Goal: Information Seeking & Learning: Compare options

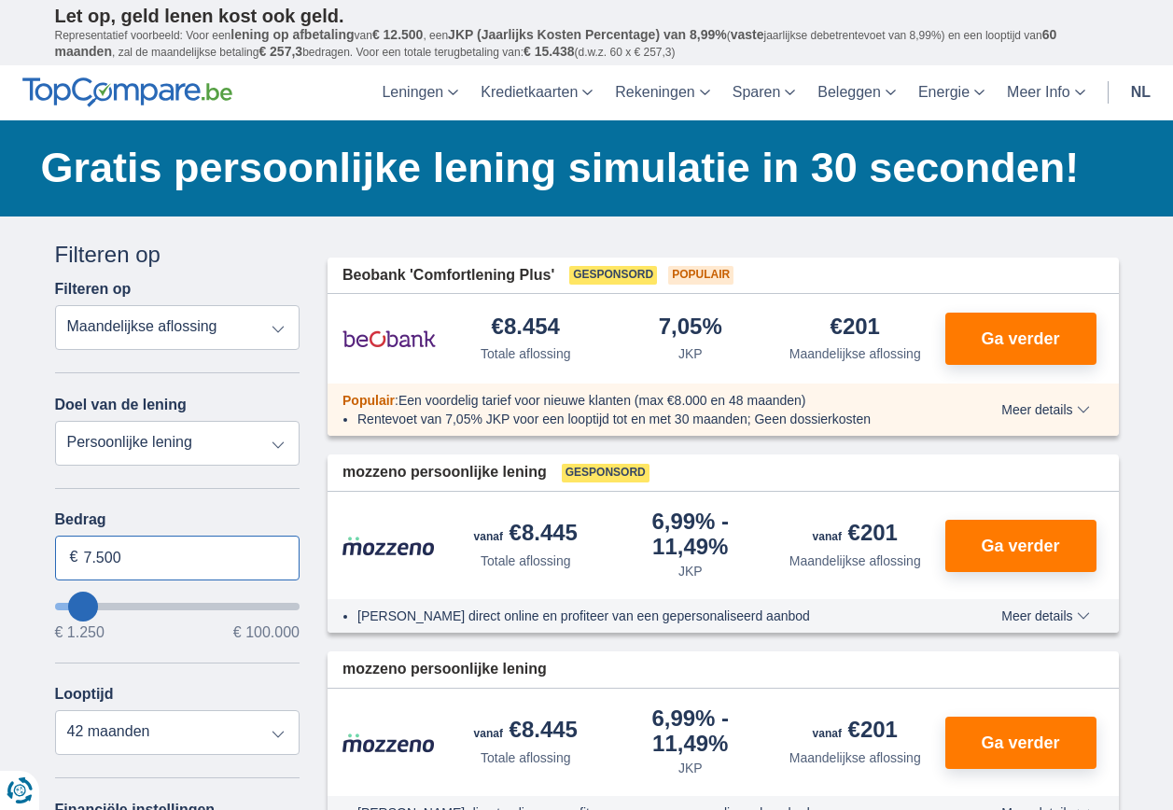
drag, startPoint x: 210, startPoint y: 565, endPoint x: 68, endPoint y: 561, distance: 141.9
click at [68, 561] on input "7.500" at bounding box center [177, 558] width 245 height 45
type input "6.250"
type input "6250"
select select "42"
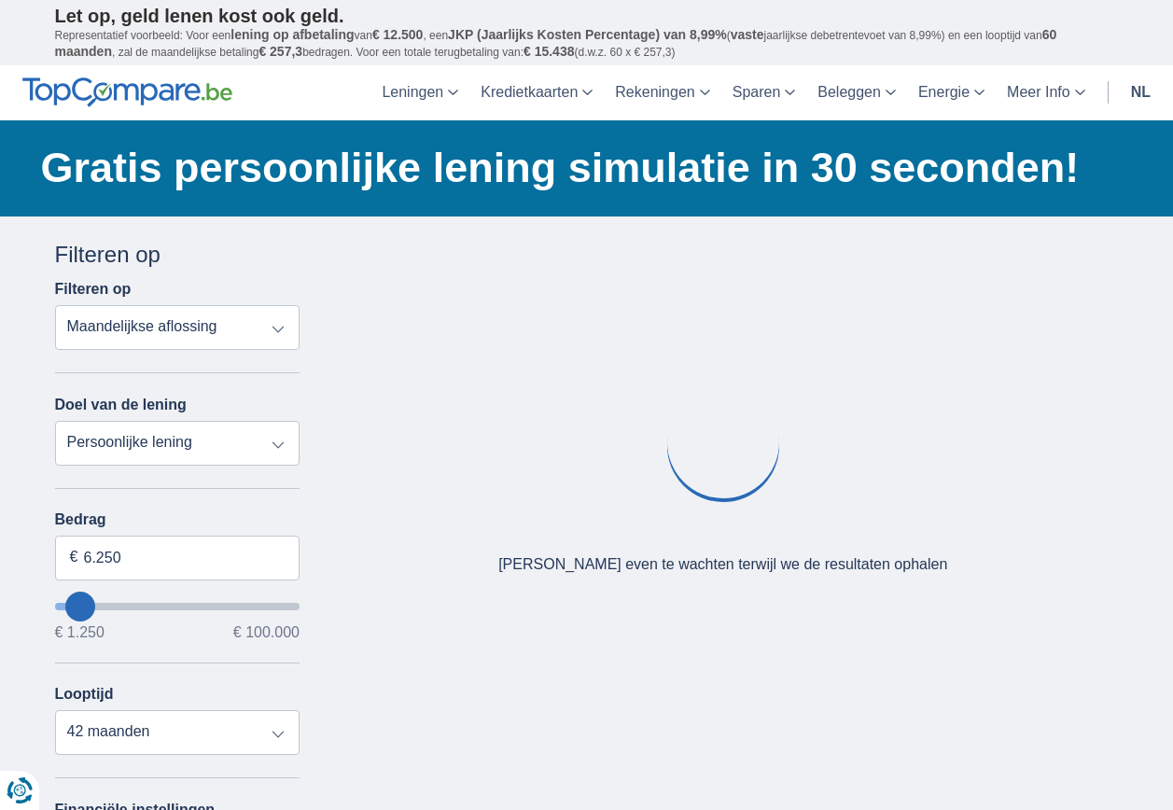
type input "7.250"
type input "8250"
type input "8.250"
select select "48"
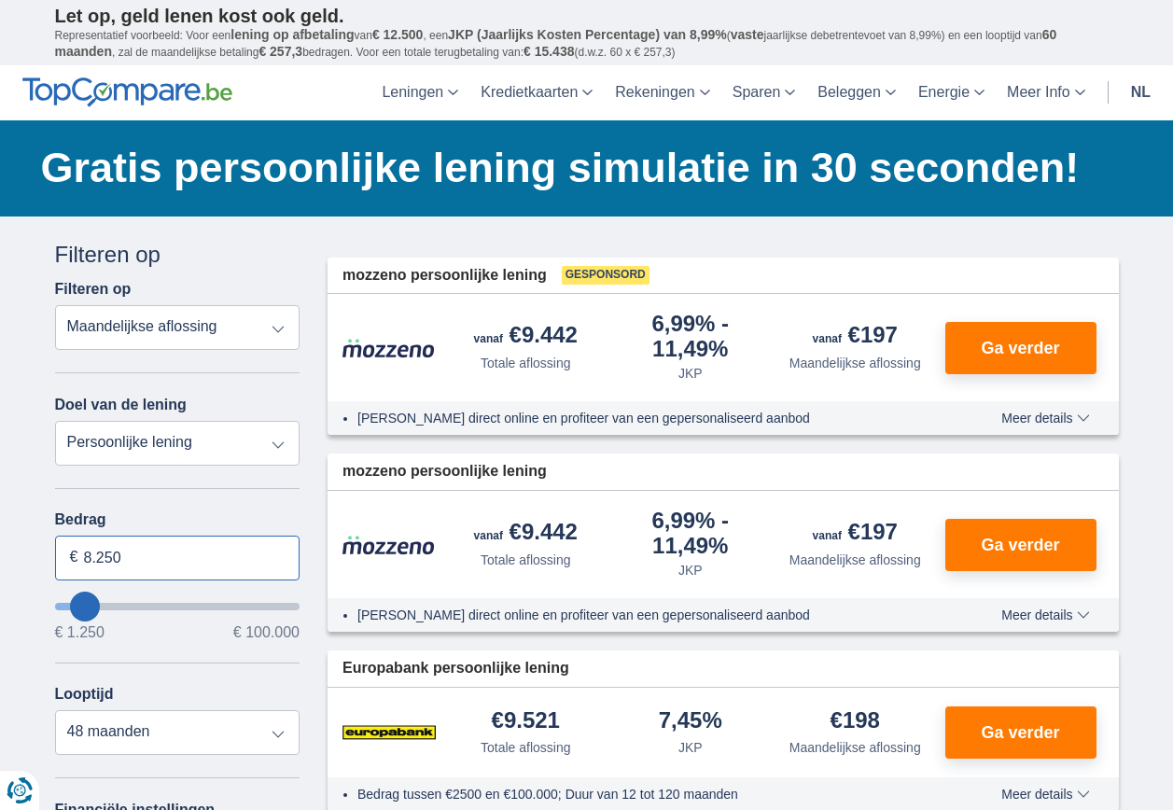
click at [181, 561] on input "8.250" at bounding box center [177, 558] width 245 height 45
type input "8"
type input "50250"
select select "12"
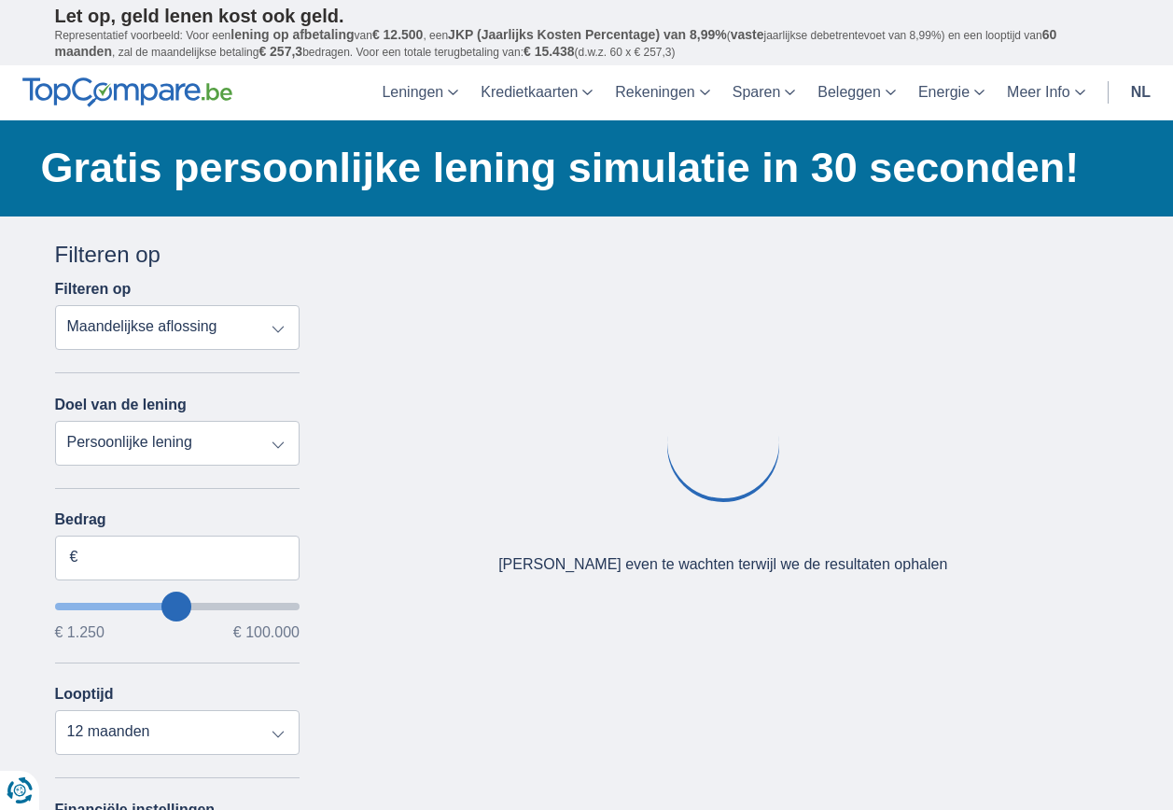
type input "8.250"
type input "9250"
type input "9.250"
select select "48"
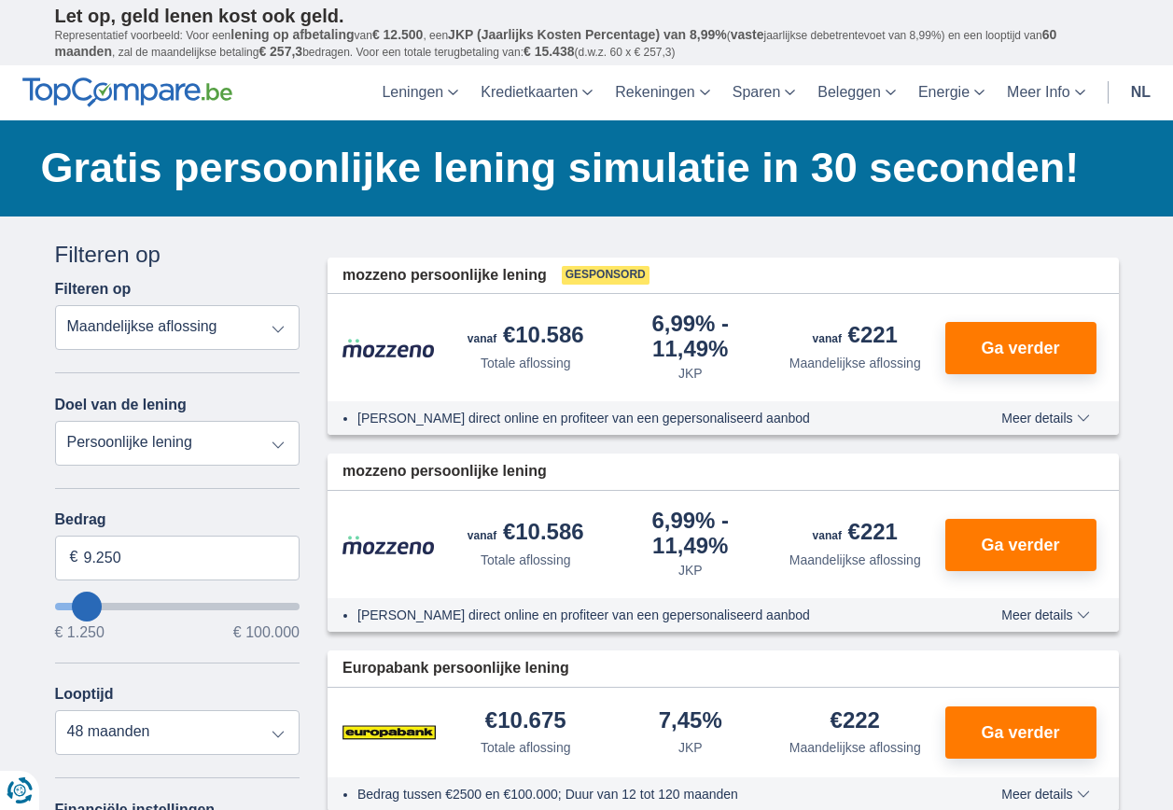
type input "43.250"
type input "43250"
click at [160, 609] on input "wantToBorrow" at bounding box center [177, 606] width 245 height 7
select select "120"
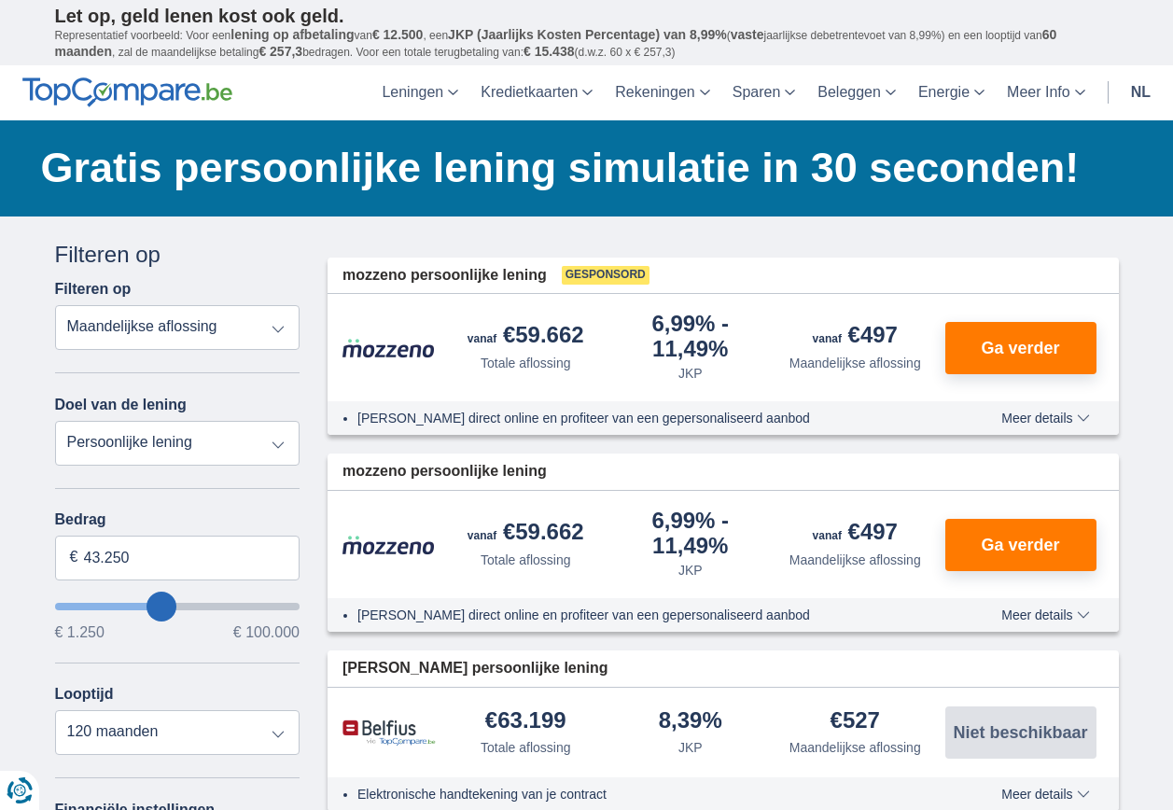
type input "59.250"
type input "59250"
click at [195, 605] on input "wantToBorrow" at bounding box center [177, 606] width 245 height 7
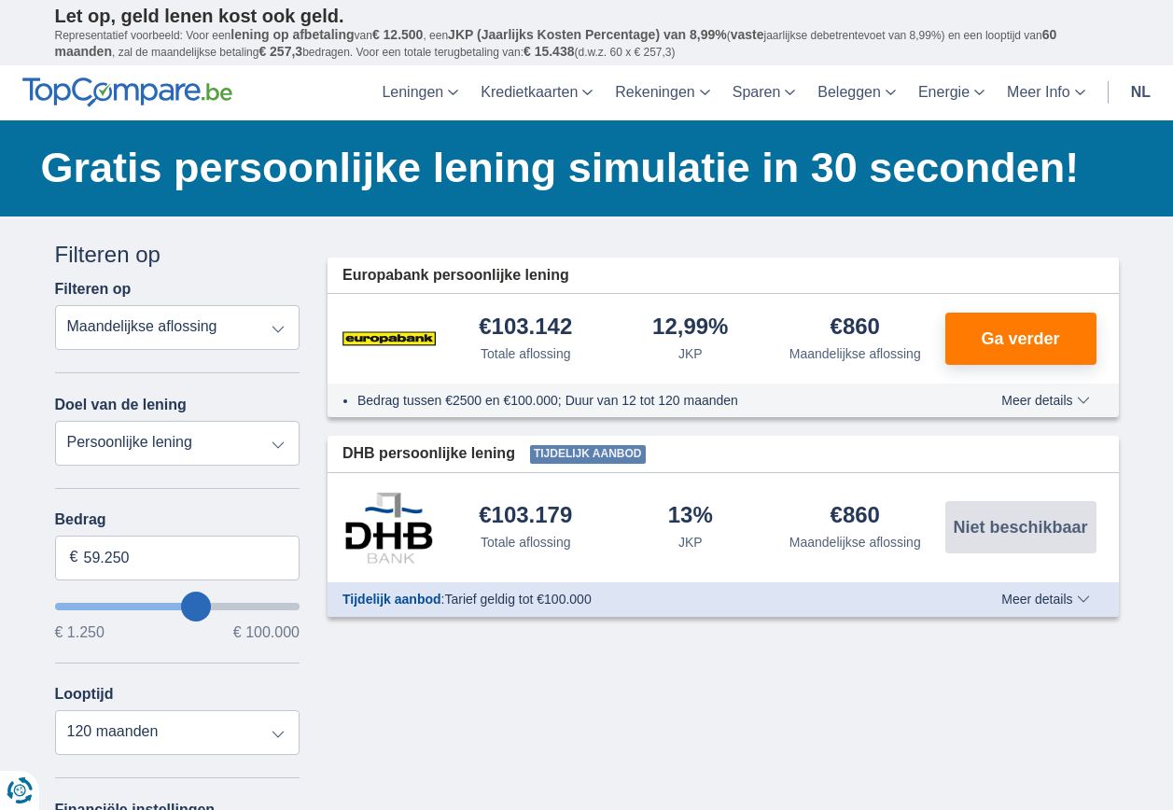
type input "70.250"
type input "70250"
click at [219, 605] on input "wantToBorrow" at bounding box center [177, 606] width 245 height 7
type input "82.250"
type input "82250"
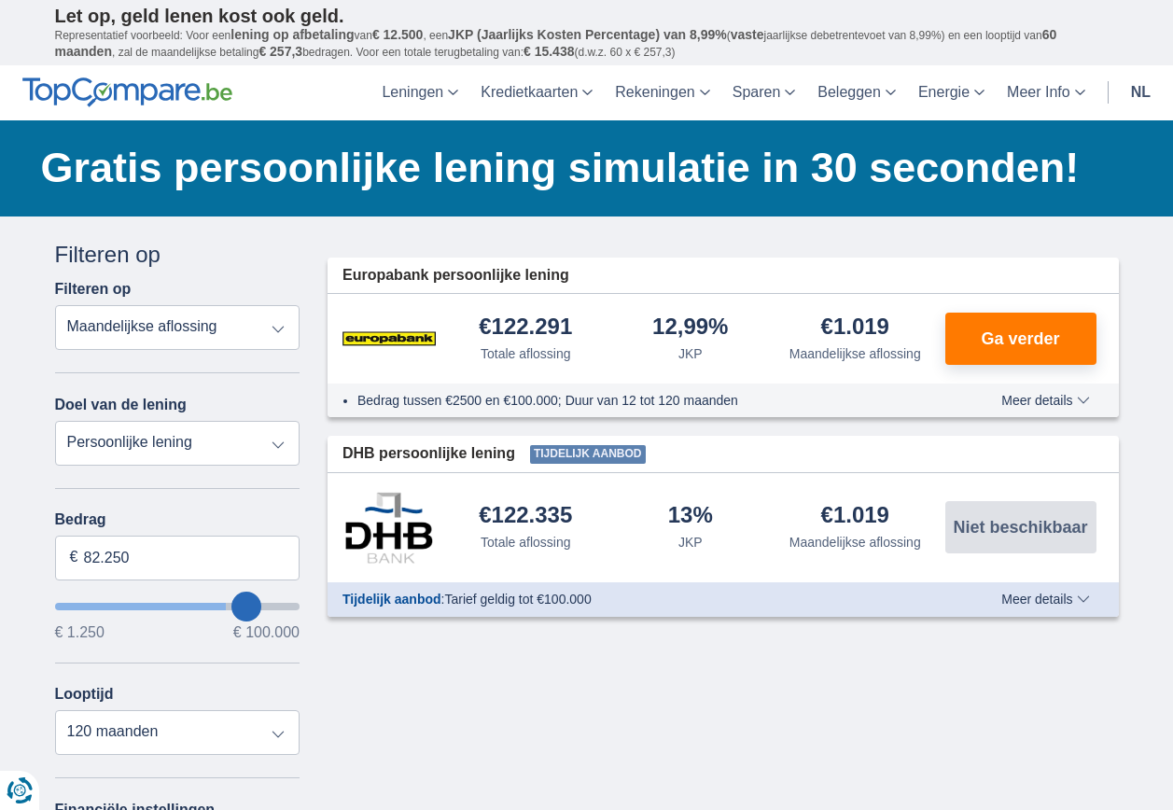
click at [246, 610] on input "wantToBorrow" at bounding box center [177, 606] width 245 height 7
click at [231, 605] on input "wantToBorrow" at bounding box center [177, 606] width 245 height 7
type input "74.250"
type input "74250"
click at [230, 605] on input "wantToBorrow" at bounding box center [177, 606] width 245 height 7
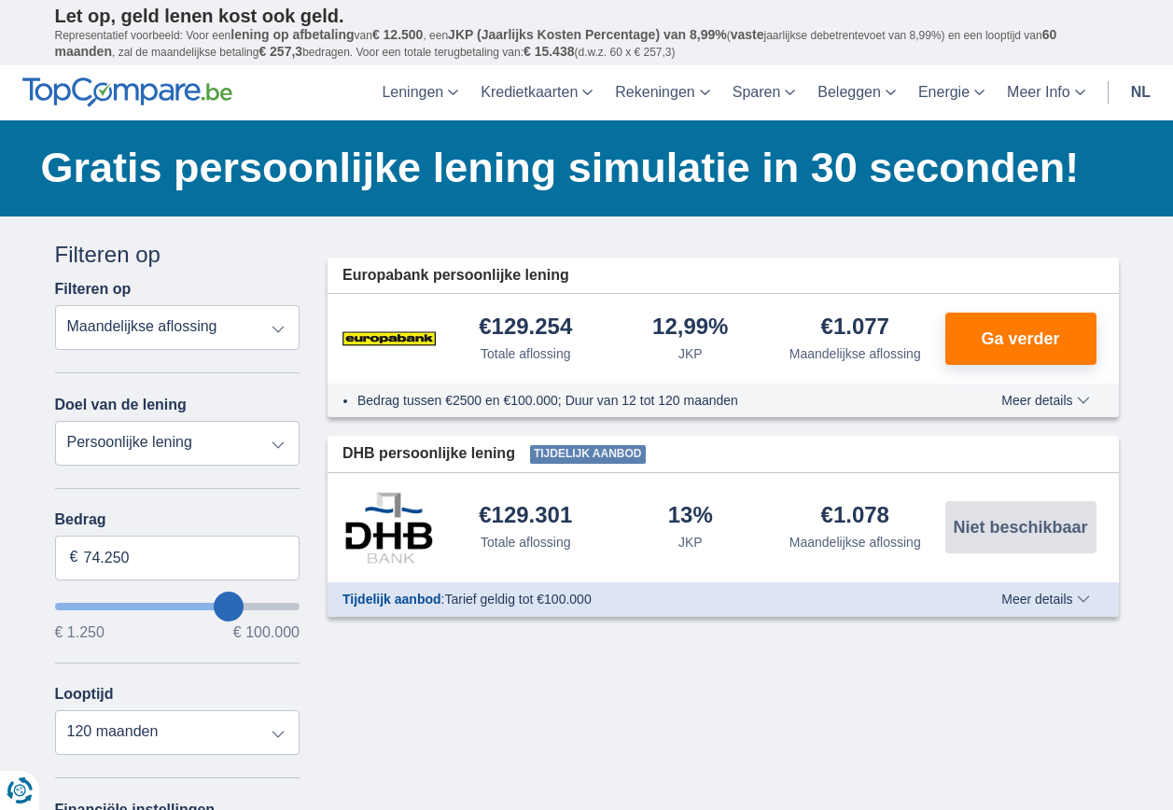
click at [242, 605] on input "wantToBorrow" at bounding box center [177, 606] width 245 height 7
type input "81.250"
type input "81250"
click at [244, 607] on input "wantToBorrow" at bounding box center [177, 606] width 245 height 7
drag, startPoint x: 173, startPoint y: 554, endPoint x: 70, endPoint y: 553, distance: 102.6
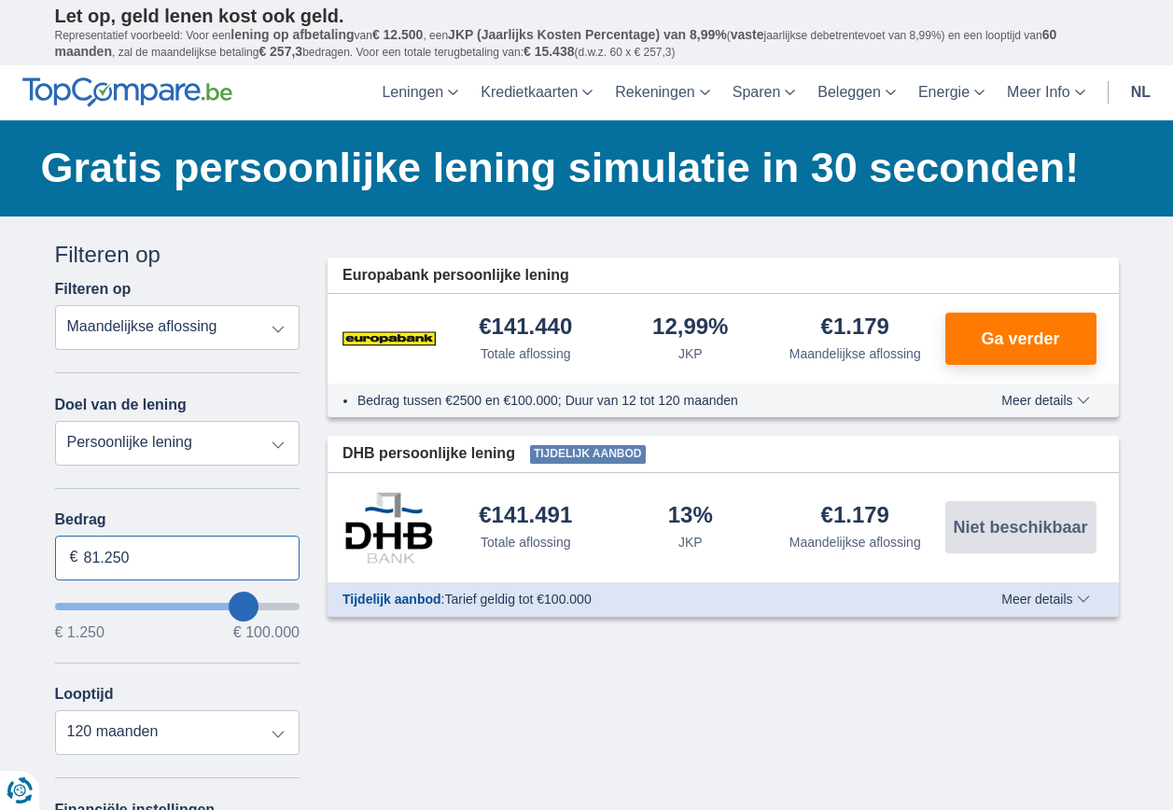
click at [70, 553] on div "81.250 €" at bounding box center [177, 558] width 245 height 45
type input "77.500"
type input "77250"
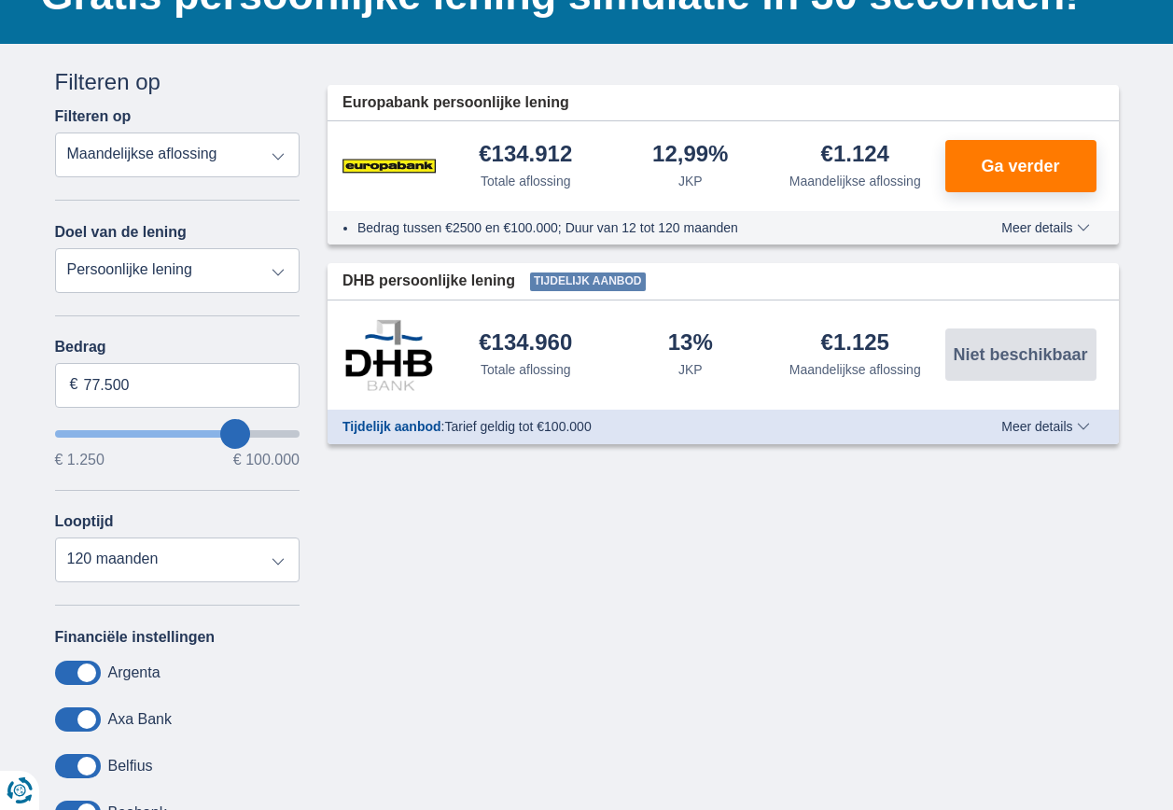
scroll to position [187, 0]
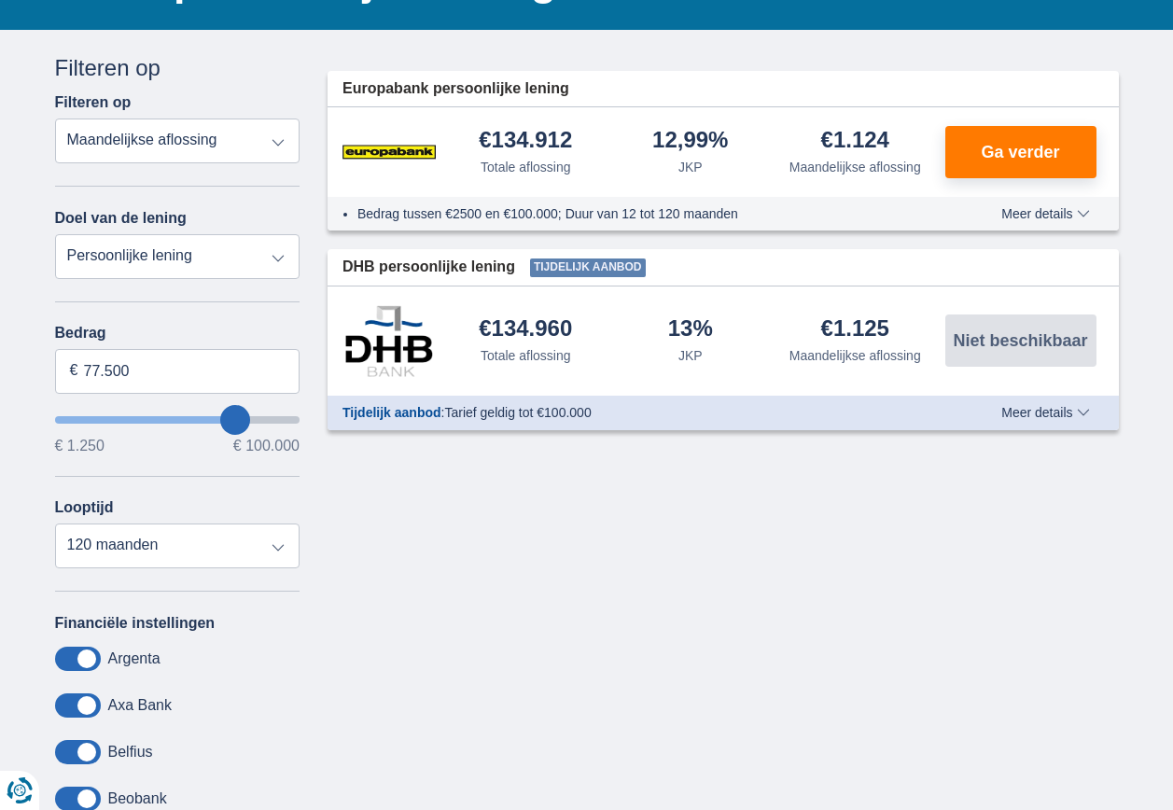
click at [196, 259] on select "Persoonlijke lening Auto Moto / fiets Mobilhome / caravan Renovatie Energie Sch…" at bounding box center [177, 256] width 245 height 45
select select "debtConsolidation"
click at [55, 234] on select "Persoonlijke lening Auto Moto / fiets Mobilhome / caravan Renovatie Energie Sch…" at bounding box center [177, 256] width 245 height 45
type input "10.000"
type input "10250"
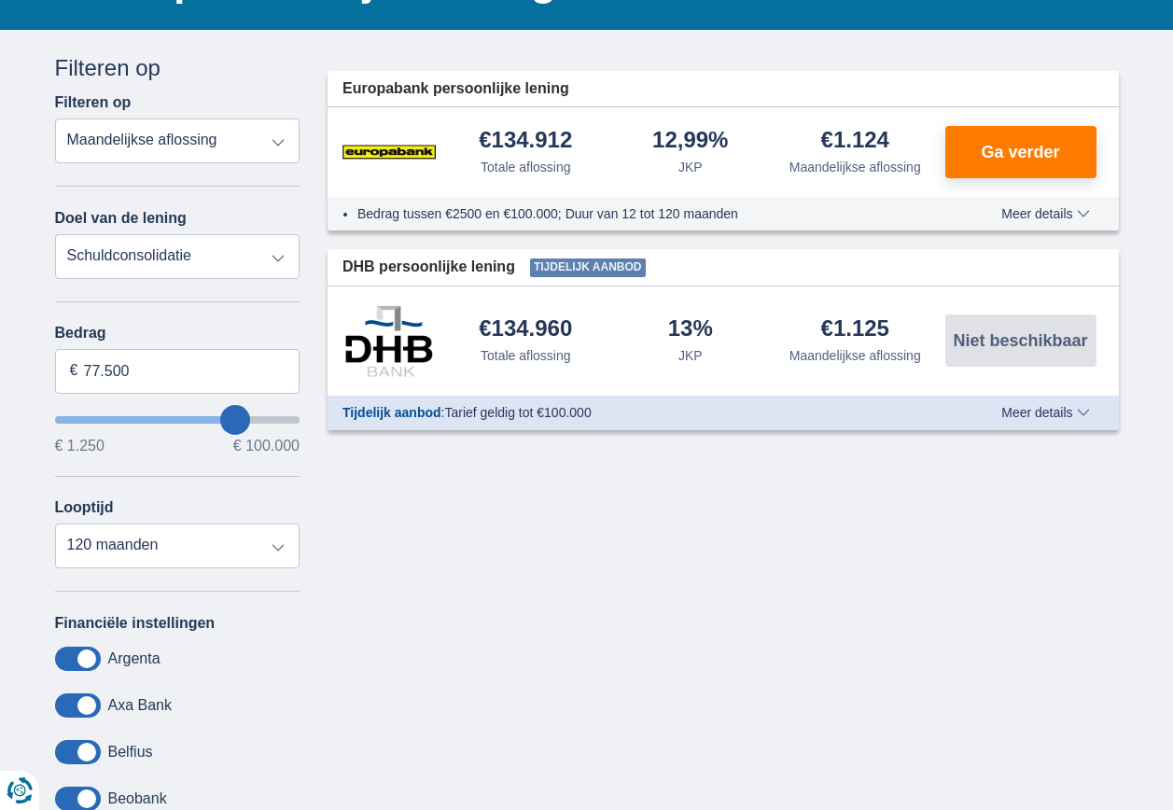
select select "48"
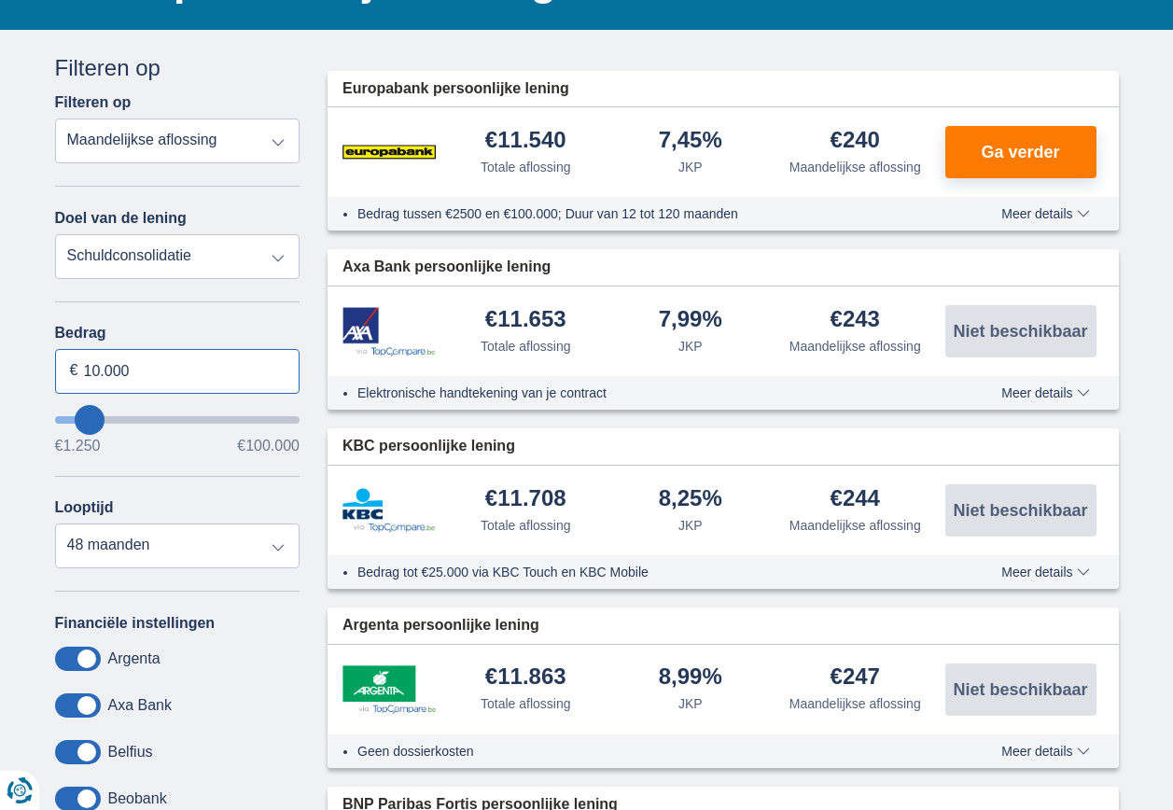
click at [216, 375] on input "10.000" at bounding box center [177, 371] width 245 height 45
drag, startPoint x: 216, startPoint y: 375, endPoint x: 50, endPoint y: 380, distance: 166.1
click at [50, 380] on div "Annuleren Filters Filteren op Filteren op Totale aflossing JKP Maandelijkse afl…" at bounding box center [177, 495] width 273 height 887
type input "77.500"
type input "77250"
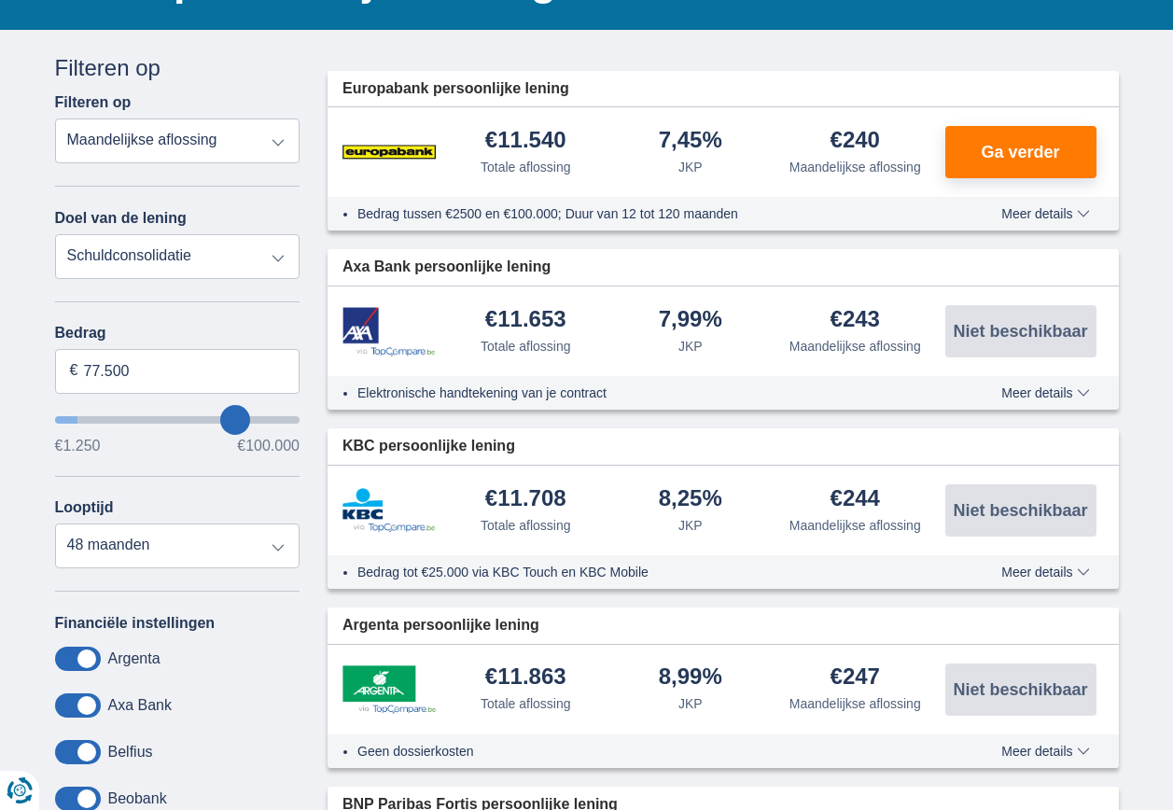
select select "120"
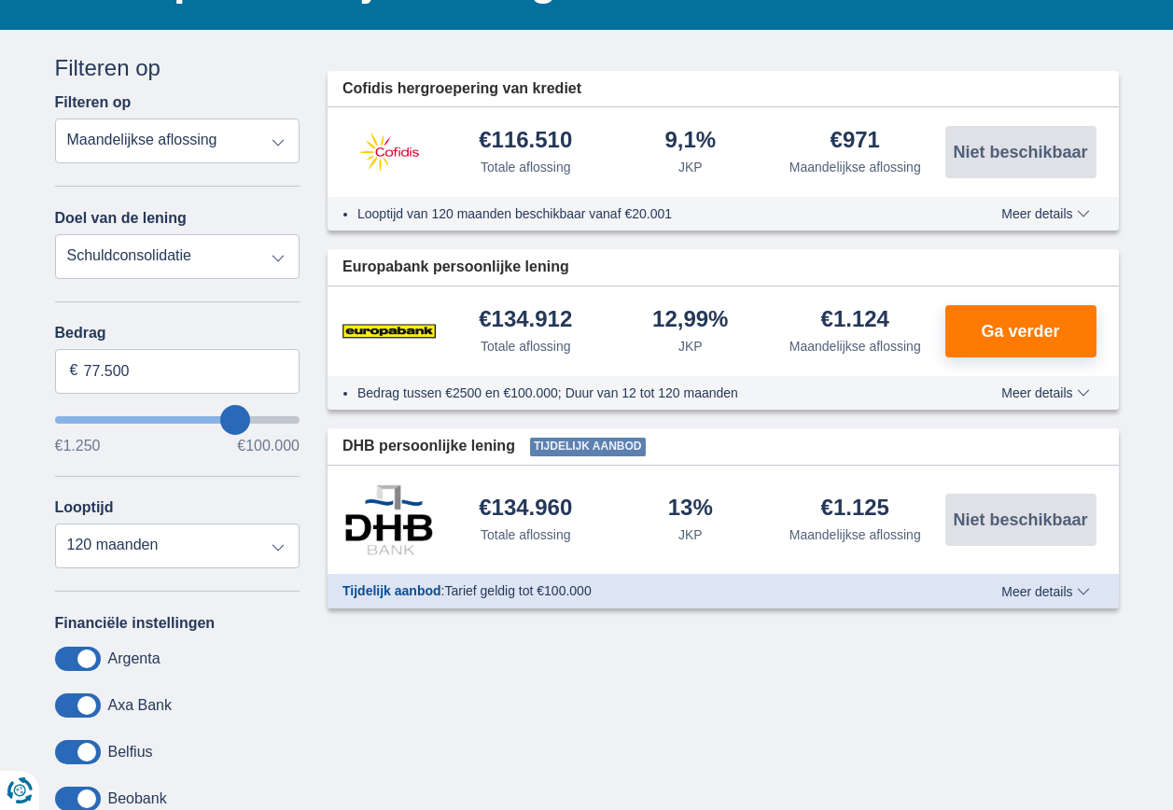
click at [1045, 221] on button "Meer details Minder details" at bounding box center [1045, 213] width 116 height 15
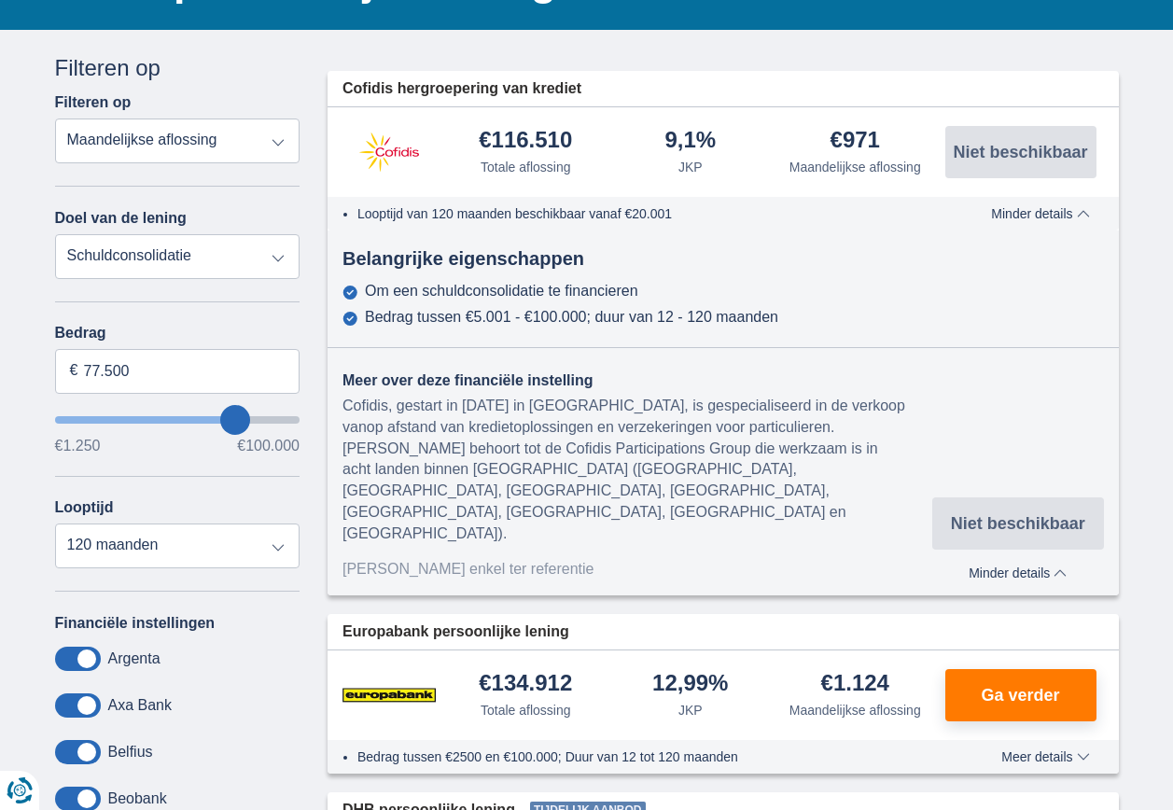
click at [1064, 566] on span "Minder details" at bounding box center [1017, 572] width 98 height 13
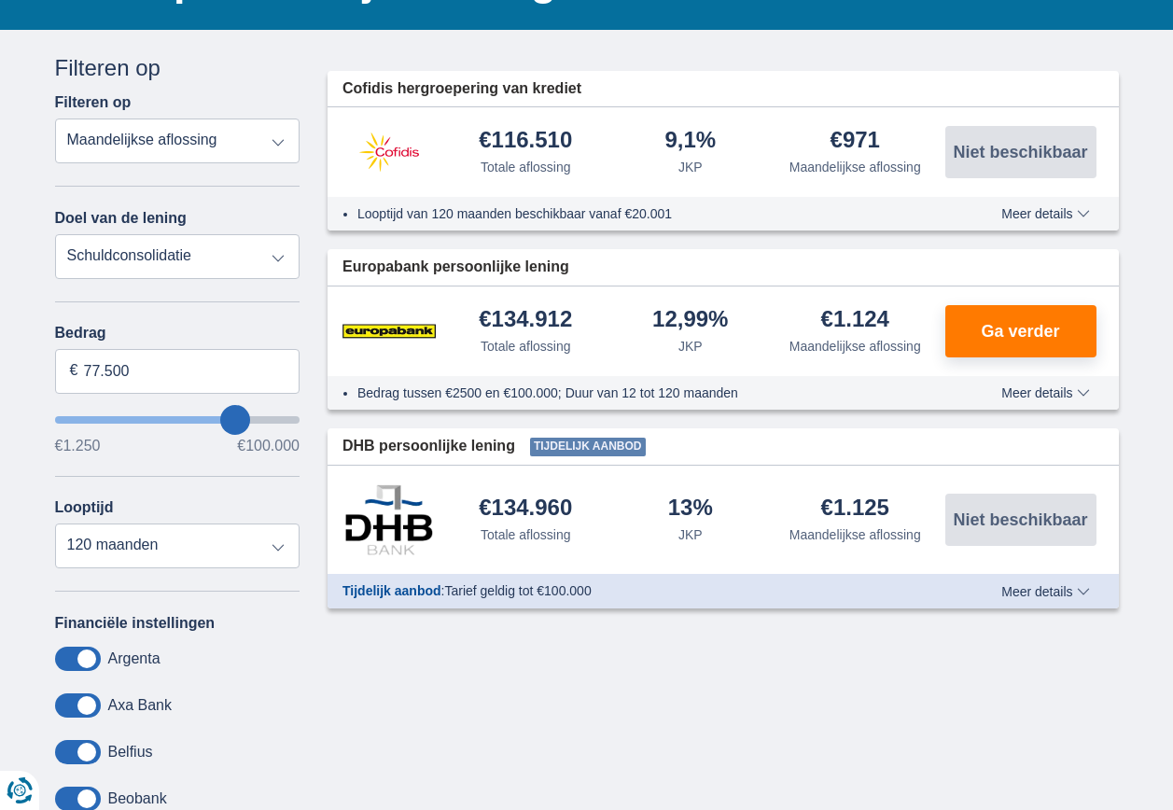
click at [222, 252] on select "Persoonlijke lening Auto Moto / fiets Mobilhome / caravan Renovatie Energie Sch…" at bounding box center [177, 256] width 245 height 45
select select "personalLoan"
click at [55, 234] on select "Persoonlijke lening Auto Moto / fiets Mobilhome / caravan Renovatie Energie Sch…" at bounding box center [177, 256] width 245 height 45
type input "7.500"
type input "7250"
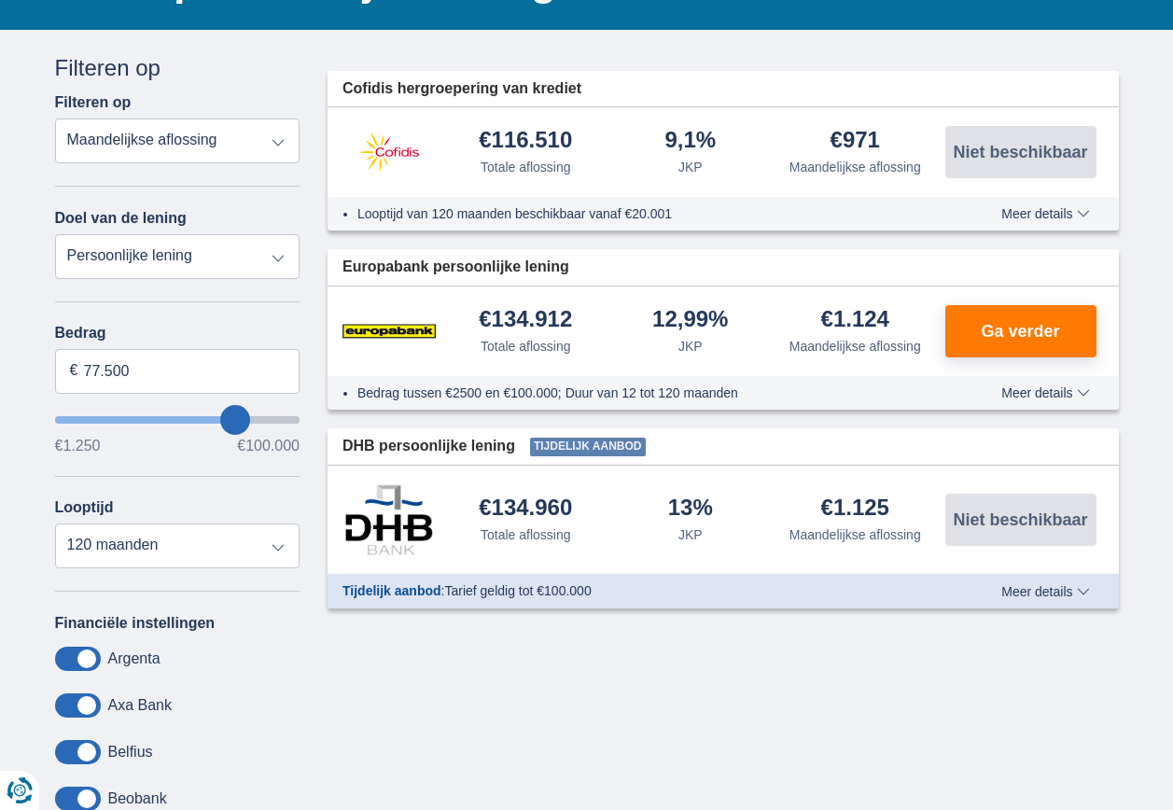
select select "42"
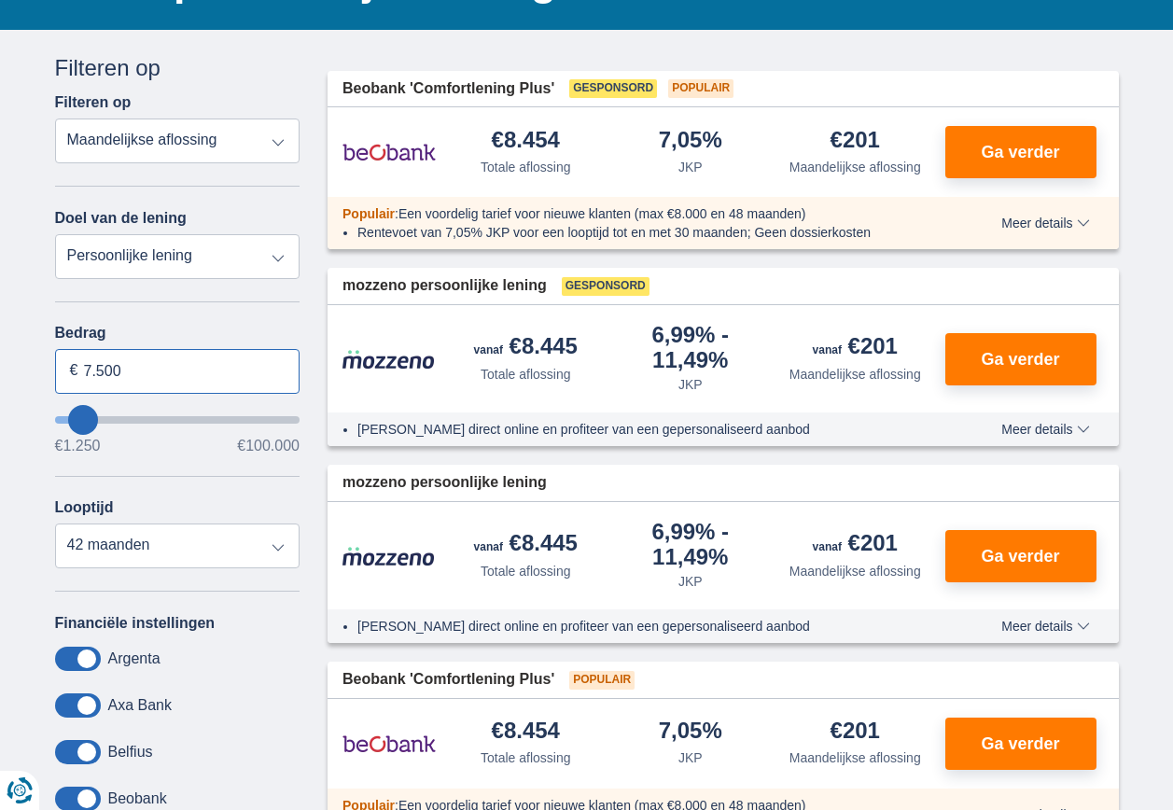
drag, startPoint x: 146, startPoint y: 373, endPoint x: 85, endPoint y: 383, distance: 62.4
click at [85, 383] on input "7.500" at bounding box center [177, 371] width 245 height 45
type input "77.500"
type input "77250"
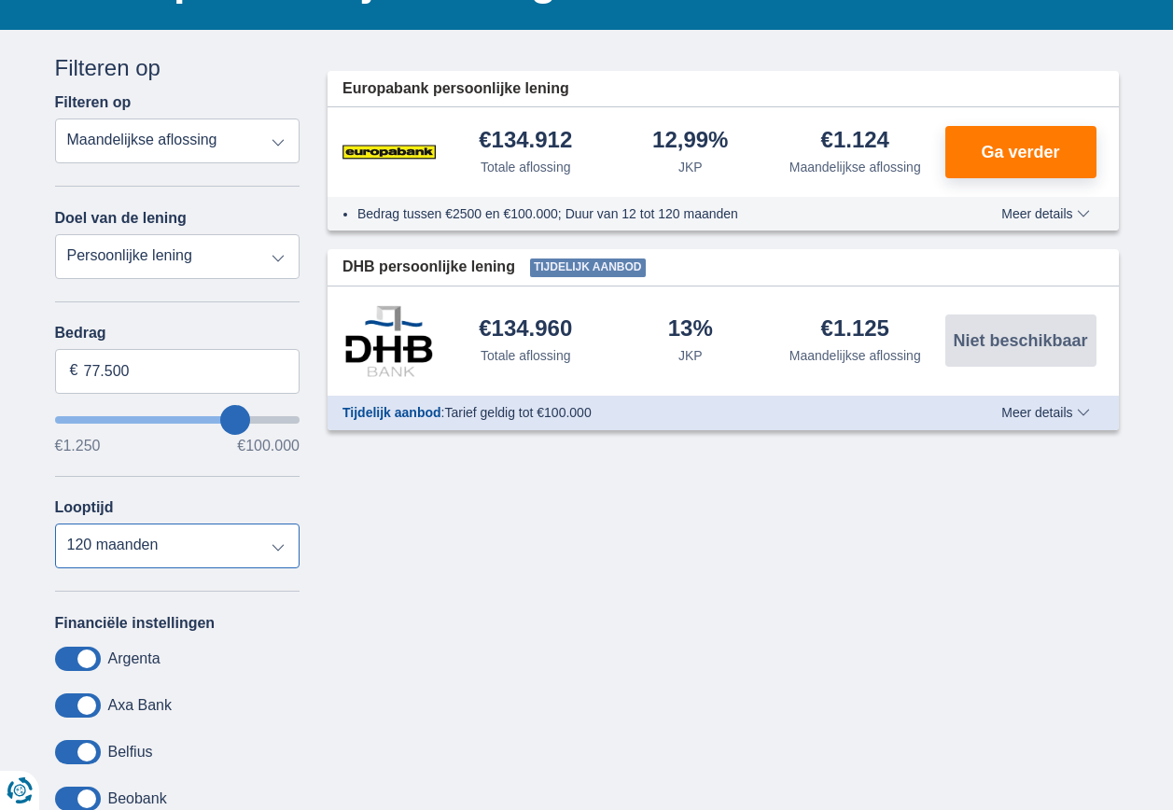
click at [280, 550] on select "12 maanden 18 maanden 24 maanden 30 maanden 36 maanden 42 maanden 48 maanden 60…" at bounding box center [177, 545] width 245 height 45
click at [55, 523] on select "12 maanden 18 maanden 24 maanden 30 maanden 36 maanden 42 maanden 48 maanden 60…" at bounding box center [177, 545] width 245 height 45
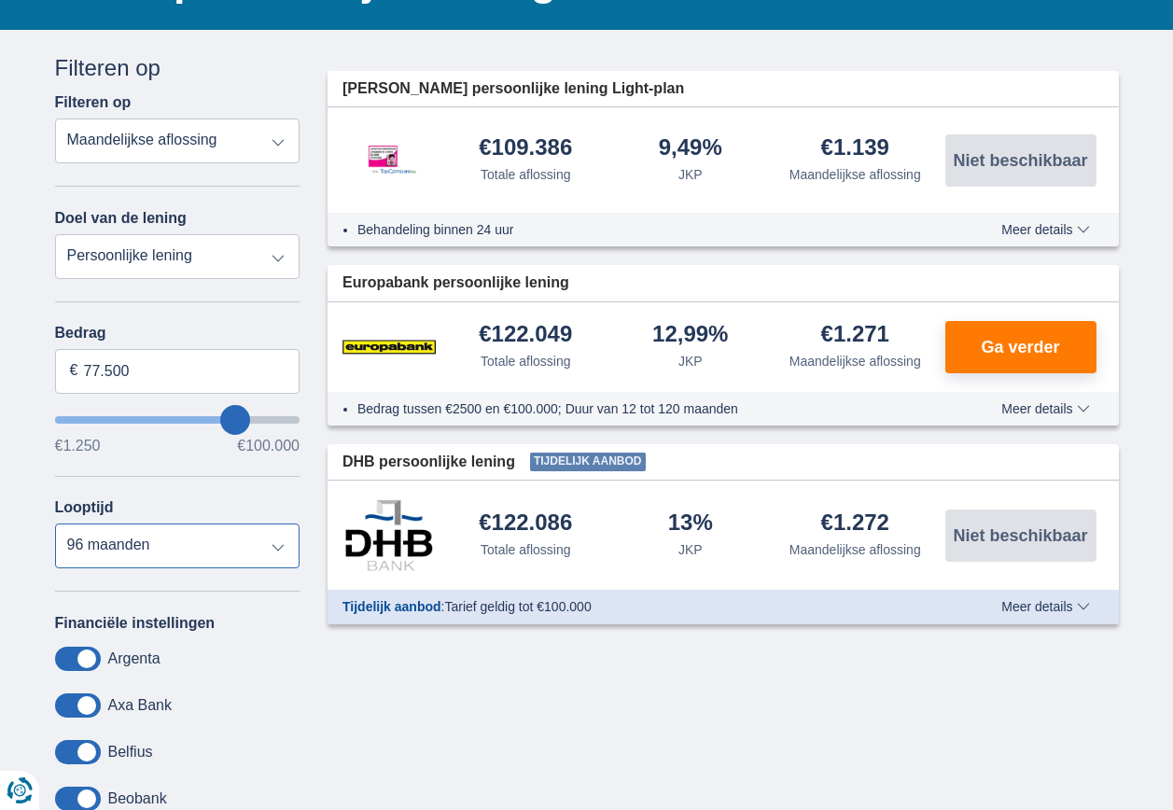
click at [281, 540] on select "12 maanden 18 maanden 24 maanden 30 maanden 36 maanden 42 maanden 48 maanden 60…" at bounding box center [177, 545] width 245 height 45
click at [55, 523] on select "12 maanden 18 maanden 24 maanden 30 maanden 36 maanden 42 maanden 48 maanden 60…" at bounding box center [177, 545] width 245 height 45
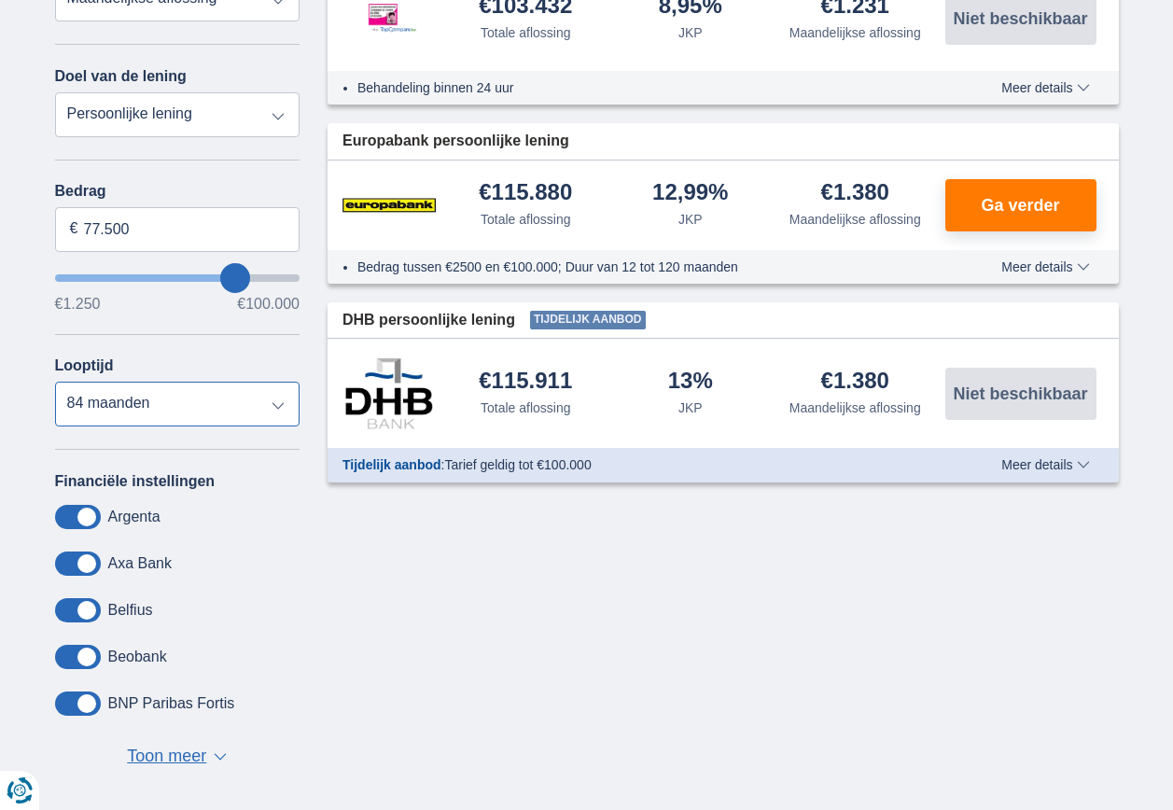
scroll to position [373, 0]
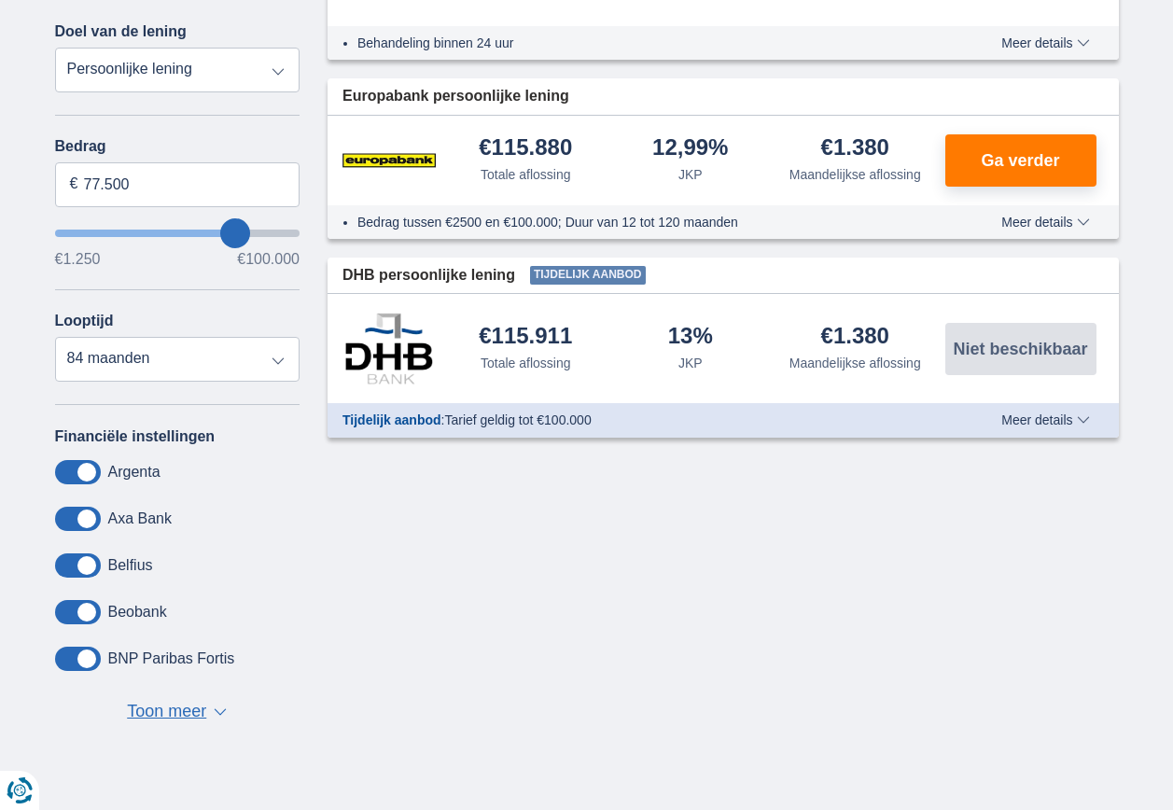
click at [219, 716] on span "▼" at bounding box center [220, 711] width 13 height 7
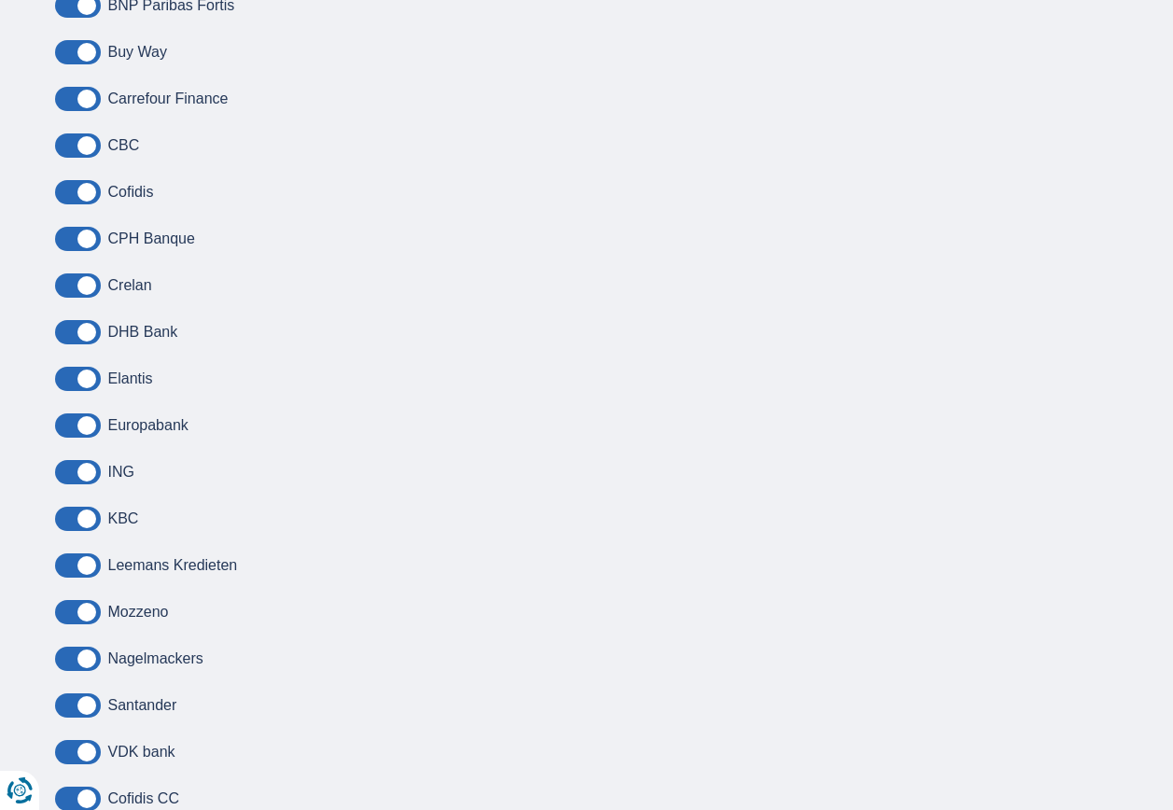
scroll to position [1120, 0]
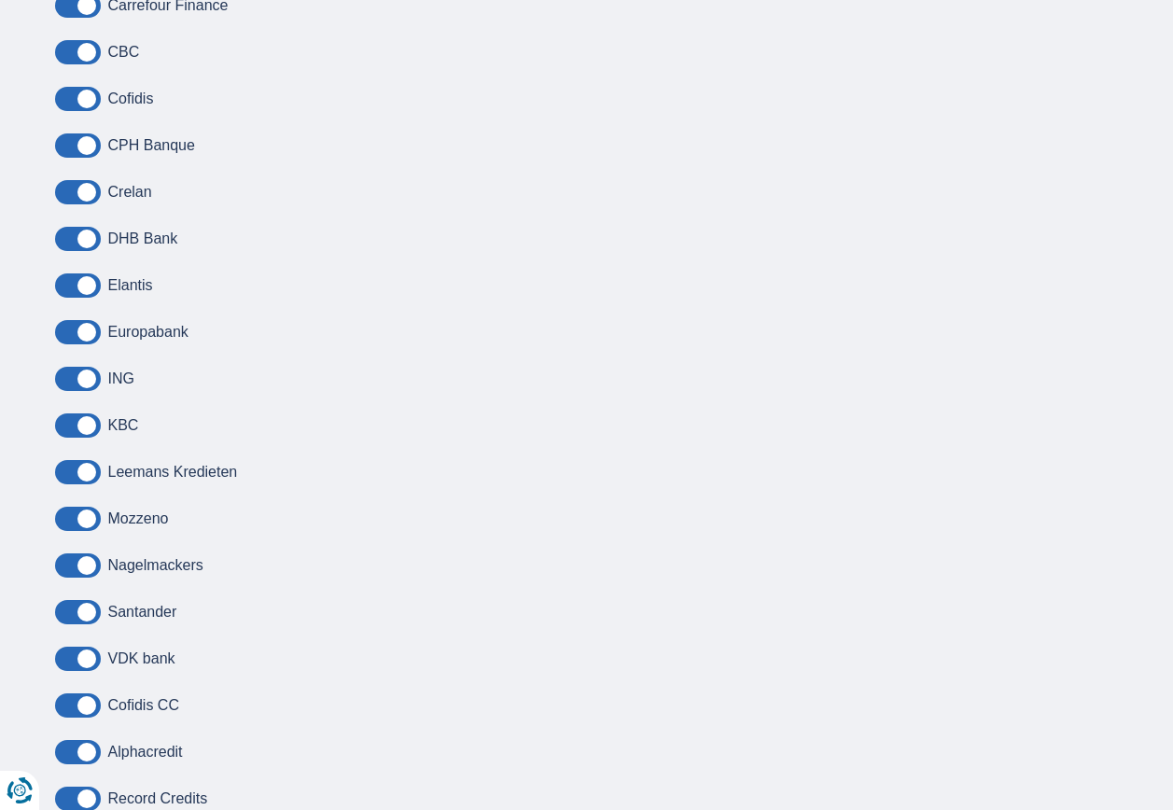
click at [82, 477] on span at bounding box center [78, 472] width 46 height 24
click at [0, 0] on input "checkbox" at bounding box center [0, 0] width 0 height 0
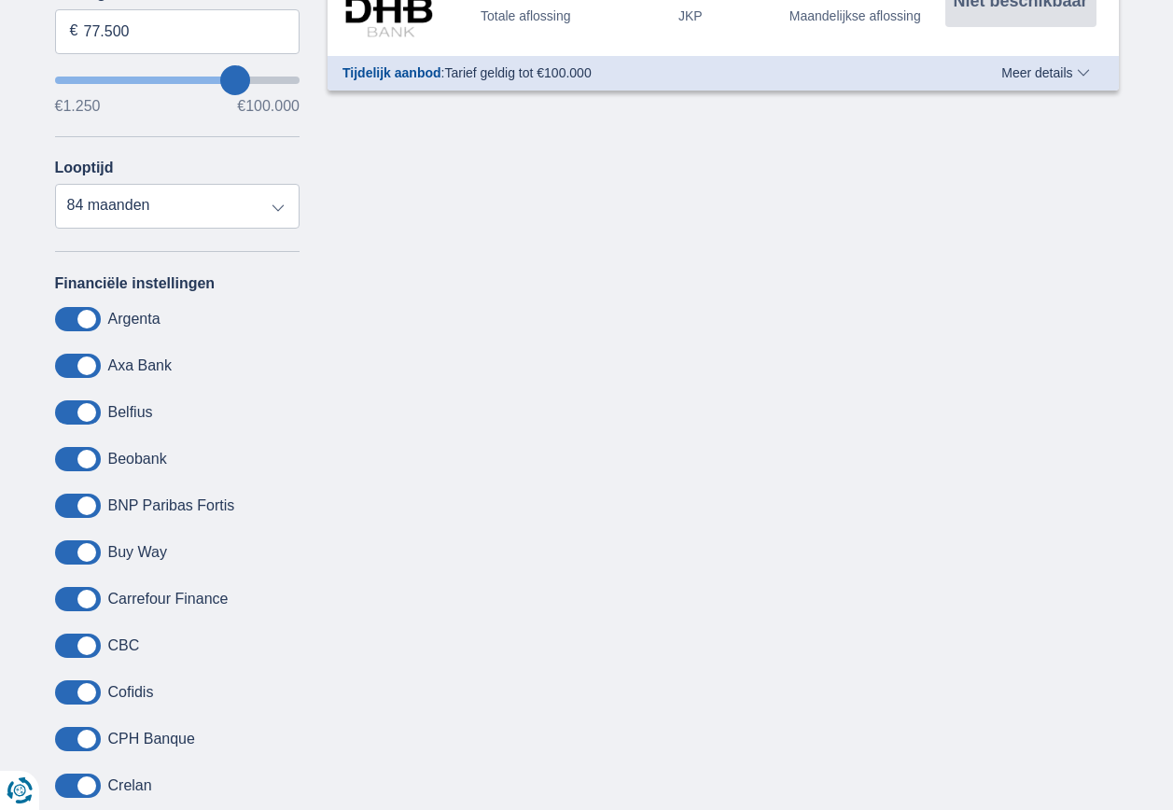
scroll to position [187, 0]
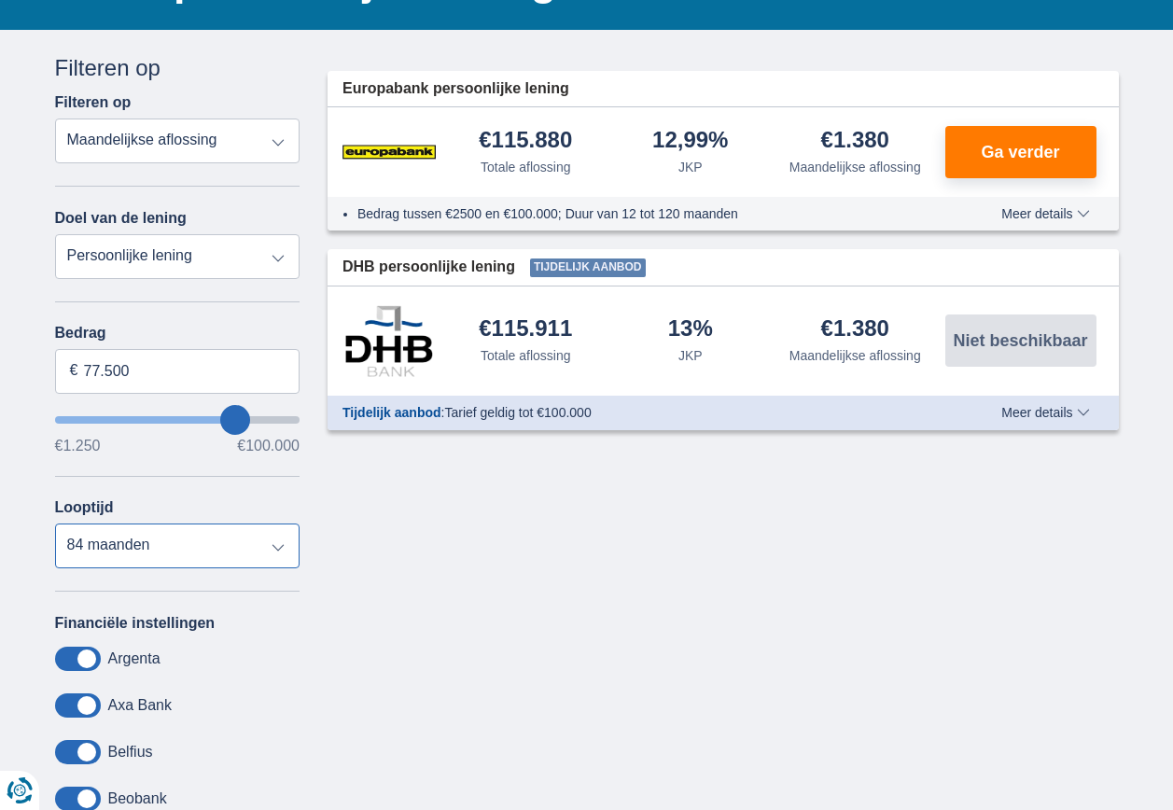
click at [271, 550] on select "12 maanden 18 maanden 24 maanden 30 maanden 36 maanden 42 maanden 48 maanden 60…" at bounding box center [177, 545] width 245 height 45
click at [55, 523] on select "12 maanden 18 maanden 24 maanden 30 maanden 36 maanden 42 maanden 48 maanden 60…" at bounding box center [177, 545] width 245 height 45
click at [268, 552] on select "12 maanden 18 maanden 24 maanden 30 maanden 36 maanden 42 maanden 48 maanden 60…" at bounding box center [177, 545] width 245 height 45
select select "120"
click at [55, 523] on select "12 maanden 18 maanden 24 maanden 30 maanden 36 maanden 42 maanden 48 maanden 60…" at bounding box center [177, 545] width 245 height 45
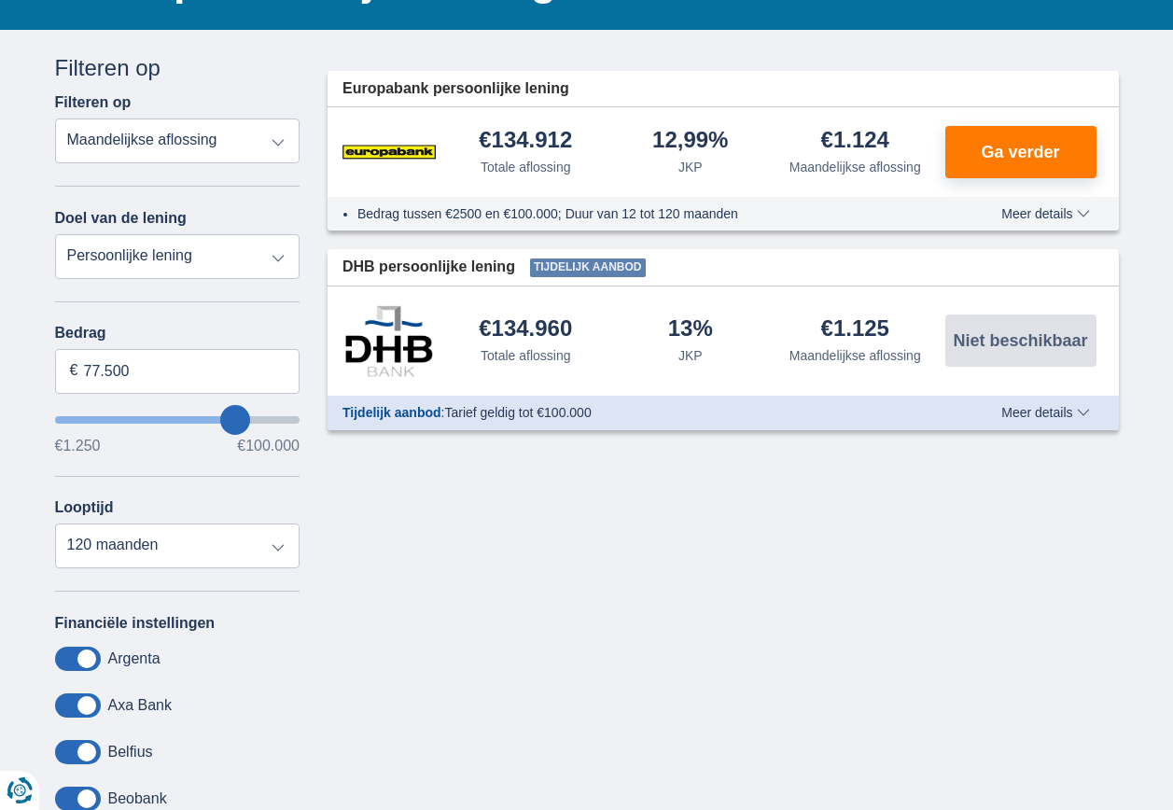
click at [279, 131] on select "Totale aflossing JKP Maandelijkse aflossing" at bounding box center [177, 140] width 245 height 45
select select "trp+"
click at [55, 118] on select "Totale aflossing JKP Maandelijkse aflossing" at bounding box center [177, 140] width 245 height 45
